Goal: Find specific page/section: Find specific page/section

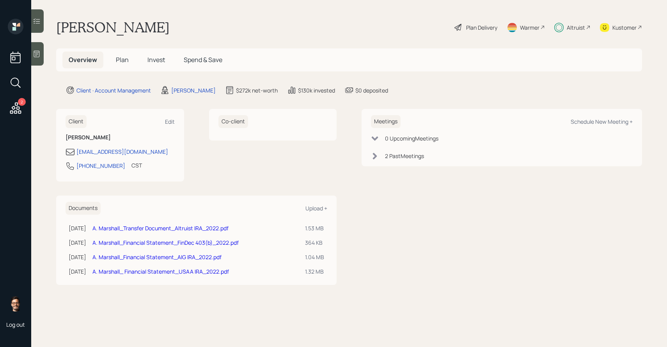
click at [119, 59] on span "Plan" at bounding box center [122, 59] width 13 height 9
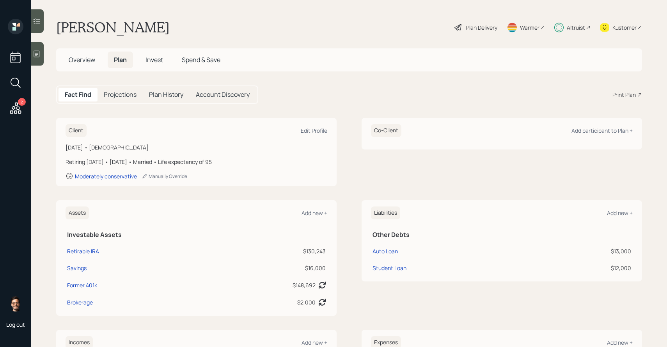
click at [377, 87] on div "Fact Find Projections Plan History Account Discovery Print Plan" at bounding box center [349, 94] width 586 height 18
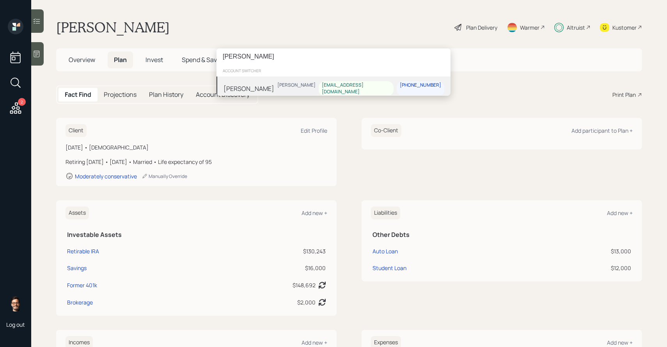
type input "[PERSON_NAME]"
click at [319, 90] on div "[PERSON_NAME]" at bounding box center [296, 88] width 44 height 15
